Goal: Information Seeking & Learning: Learn about a topic

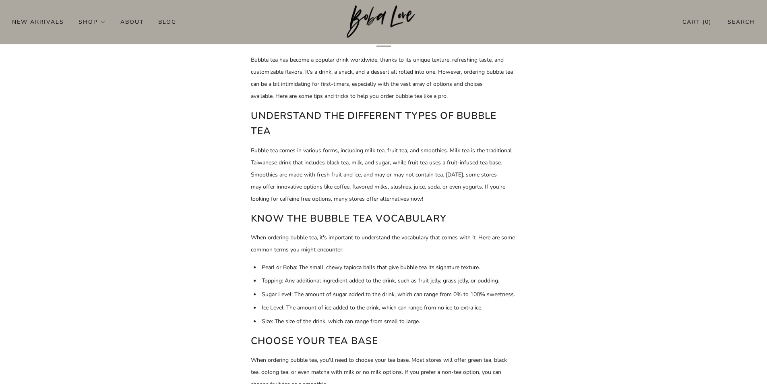
scroll to position [322, 0]
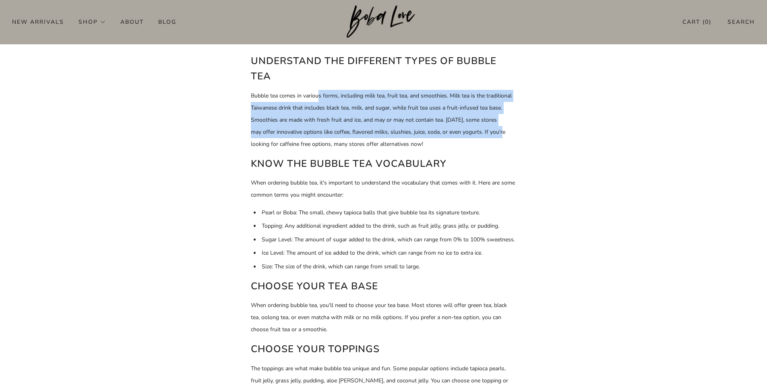
drag, startPoint x: 333, startPoint y: 95, endPoint x: 504, endPoint y: 133, distance: 174.3
click at [504, 133] on p "Bubble tea comes in various forms, including milk tea, fruit tea, and smoothies…" at bounding box center [384, 120] width 266 height 60
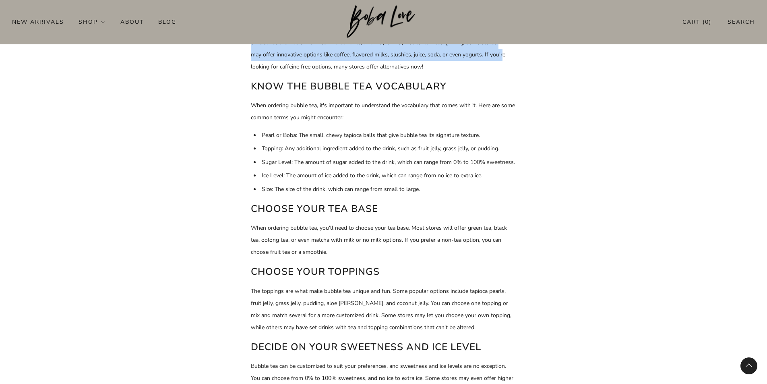
scroll to position [402, 0]
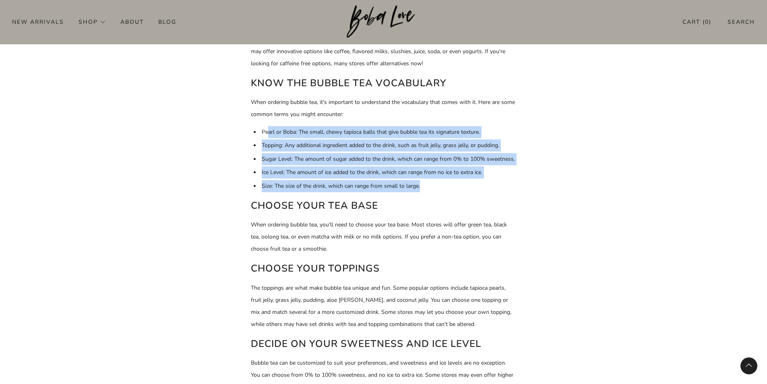
drag, startPoint x: 267, startPoint y: 131, endPoint x: 504, endPoint y: 181, distance: 242.3
click at [504, 181] on ul "Pearl or Boba: The small, chewy tapioca balls that give bubble tea its signatur…" at bounding box center [385, 159] width 263 height 66
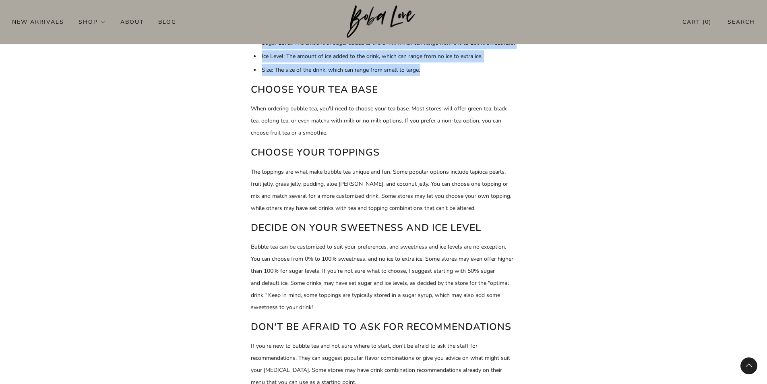
scroll to position [523, 0]
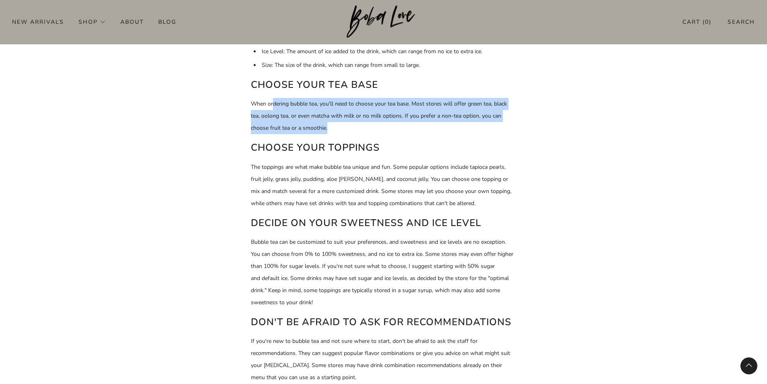
drag, startPoint x: 273, startPoint y: 104, endPoint x: 479, endPoint y: 130, distance: 208.1
click at [479, 130] on p "When ordering bubble tea, you'll need to choose your tea base. Most stores will…" at bounding box center [384, 116] width 266 height 36
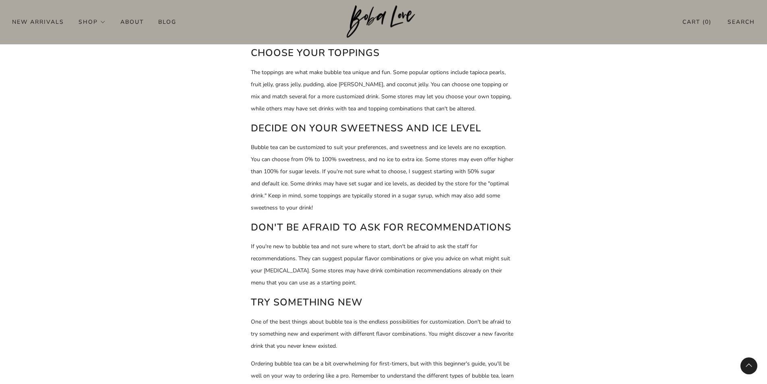
scroll to position [604, 0]
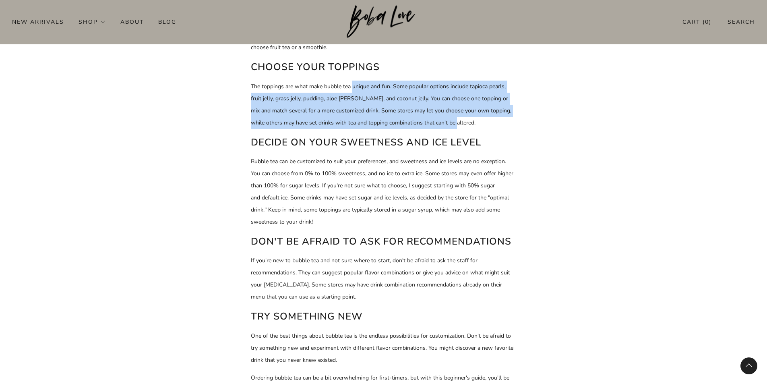
drag, startPoint x: 352, startPoint y: 86, endPoint x: 509, endPoint y: 118, distance: 160.2
click at [509, 118] on p "The toppings are what make bubble tea unique and fun. Some popular options incl…" at bounding box center [384, 104] width 266 height 48
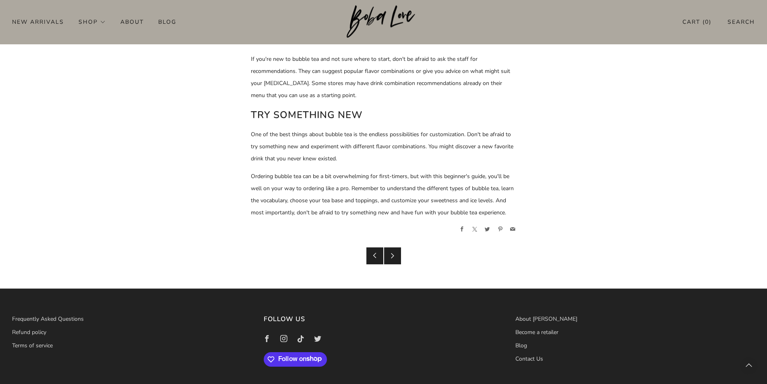
scroll to position [724, 0]
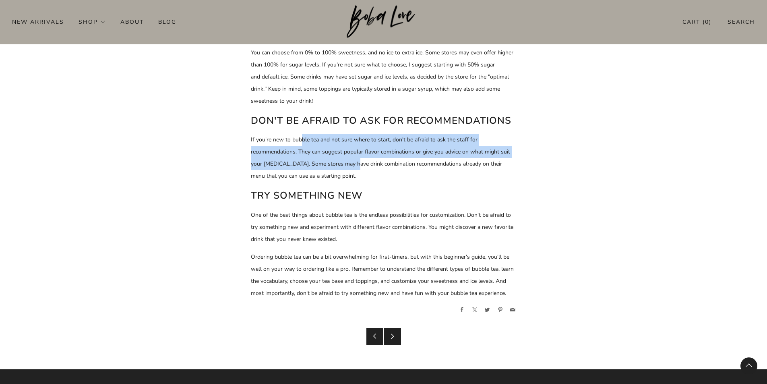
drag, startPoint x: 301, startPoint y: 137, endPoint x: 352, endPoint y: 164, distance: 58.0
click at [352, 164] on p "If you're new to bubble tea and not sure where to start, don't be afraid to ask…" at bounding box center [384, 158] width 266 height 48
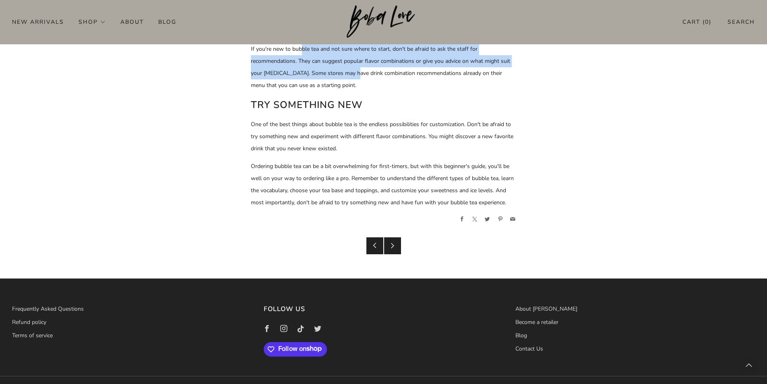
scroll to position [834, 0]
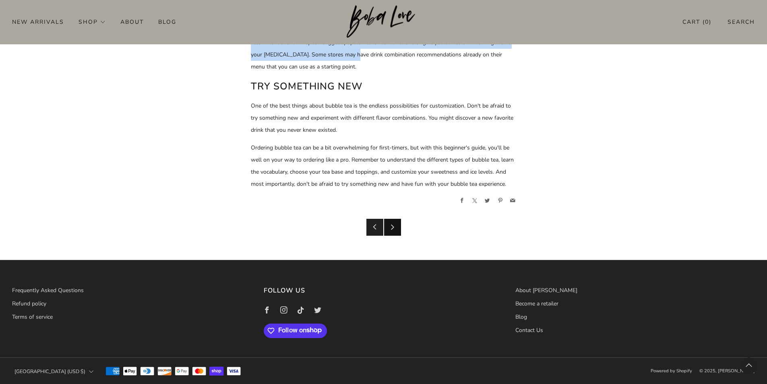
click at [393, 227] on icon at bounding box center [393, 227] width 6 height 6
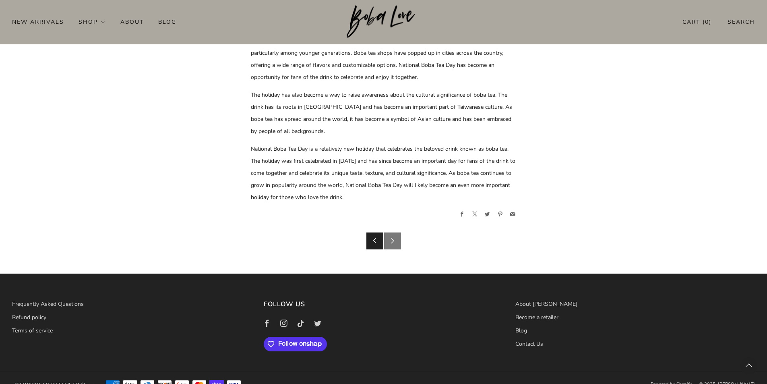
scroll to position [520, 0]
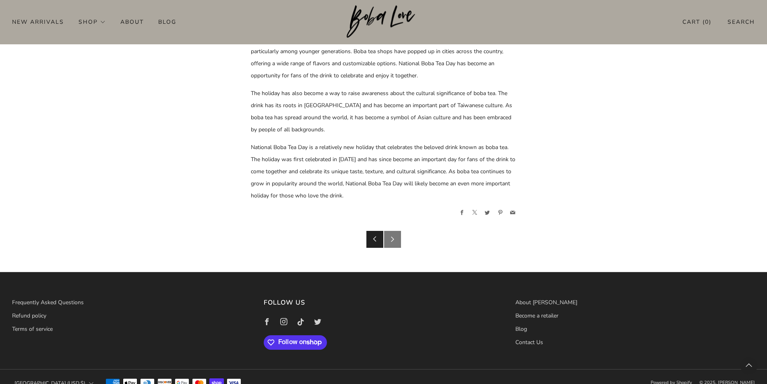
click at [401, 231] on div "Older Post Newer Post" at bounding box center [383, 239] width 767 height 17
click at [399, 231] on span "Newer Post" at bounding box center [392, 239] width 17 height 17
click at [391, 231] on span "Newer Post" at bounding box center [392, 239] width 17 height 17
